Goal: Information Seeking & Learning: Find specific fact

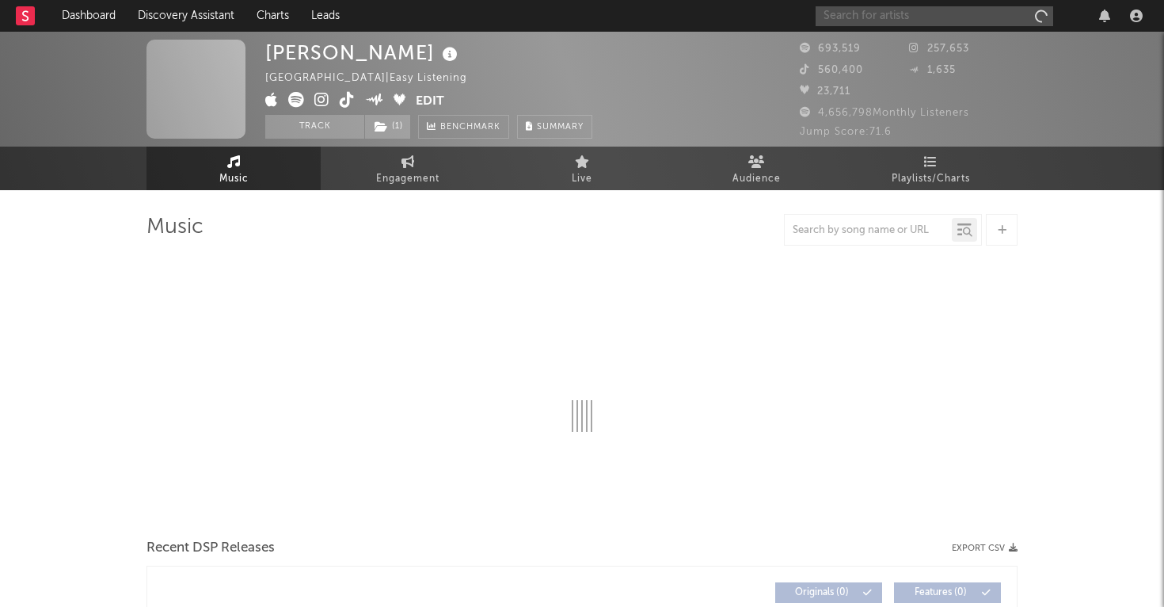
click at [876, 21] on input "text" at bounding box center [935, 16] width 238 height 20
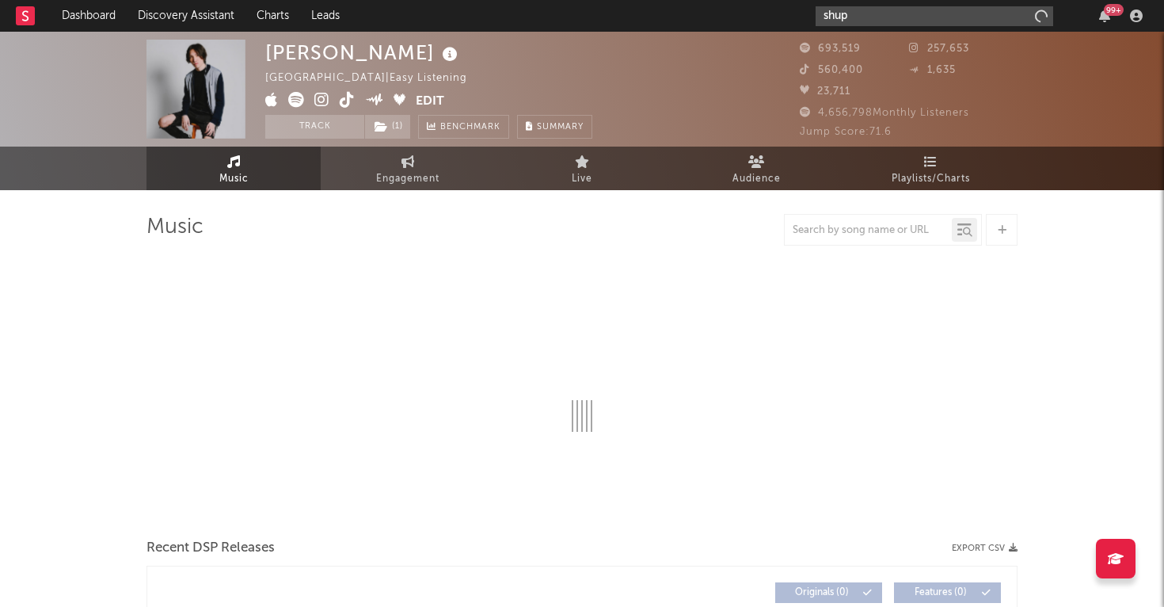
type input "[PERSON_NAME]"
select select "6m"
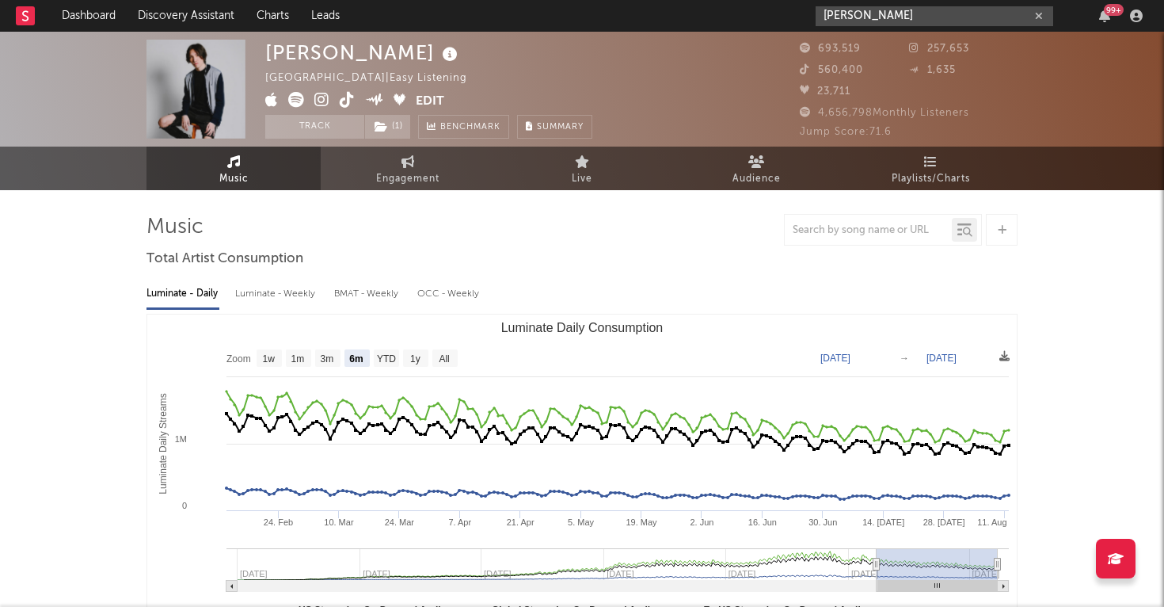
click at [891, 17] on input "[PERSON_NAME]" at bounding box center [935, 16] width 238 height 20
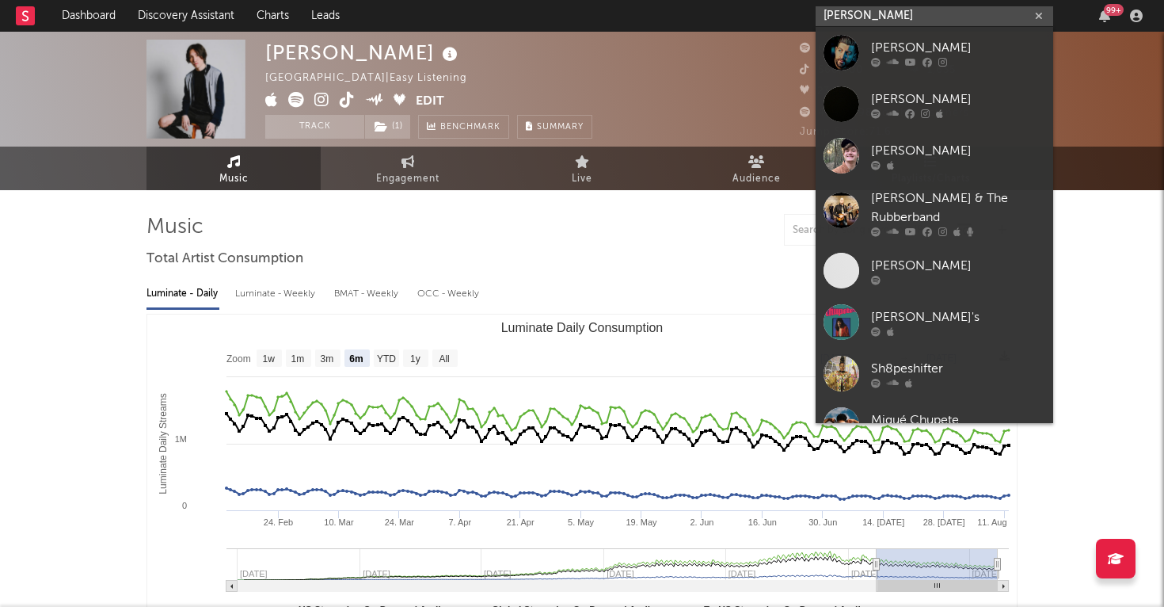
click at [827, 13] on input "[PERSON_NAME]" at bounding box center [935, 16] width 238 height 20
paste input "7219."
type input "7219."
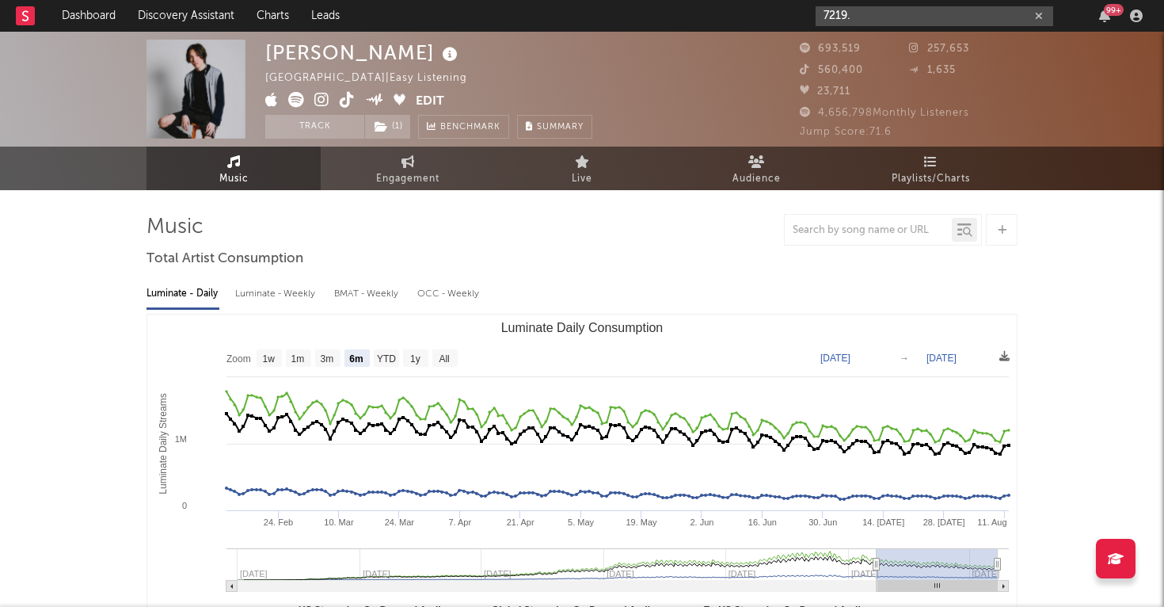
click at [848, 15] on input "7219." at bounding box center [935, 16] width 238 height 20
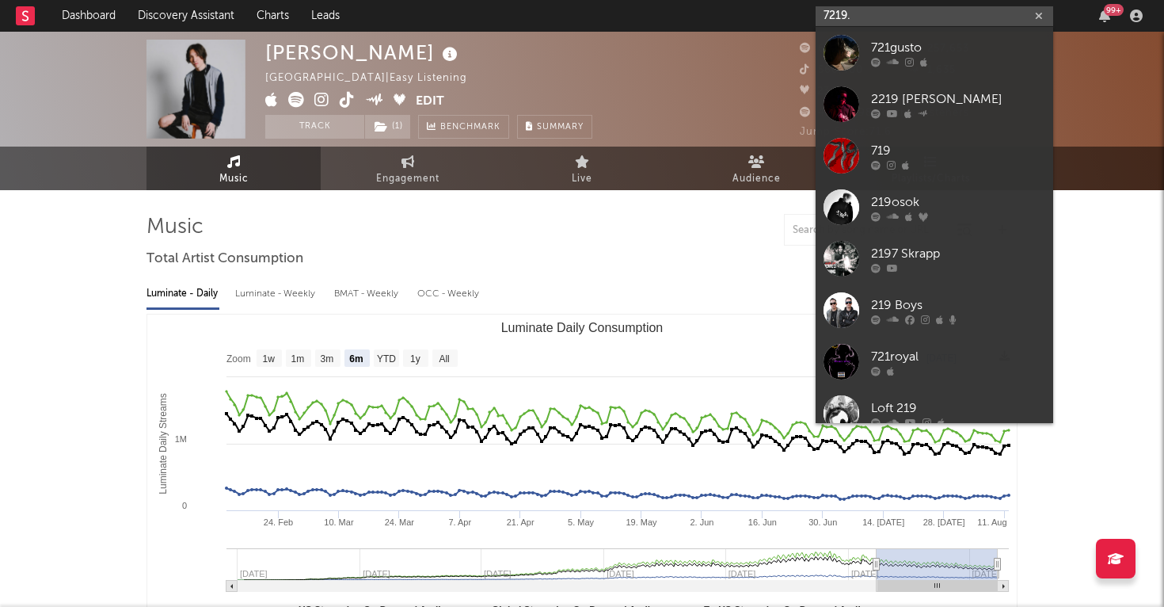
click at [848, 15] on input "7219." at bounding box center [935, 16] width 238 height 20
